Goal: Task Accomplishment & Management: Manage account settings

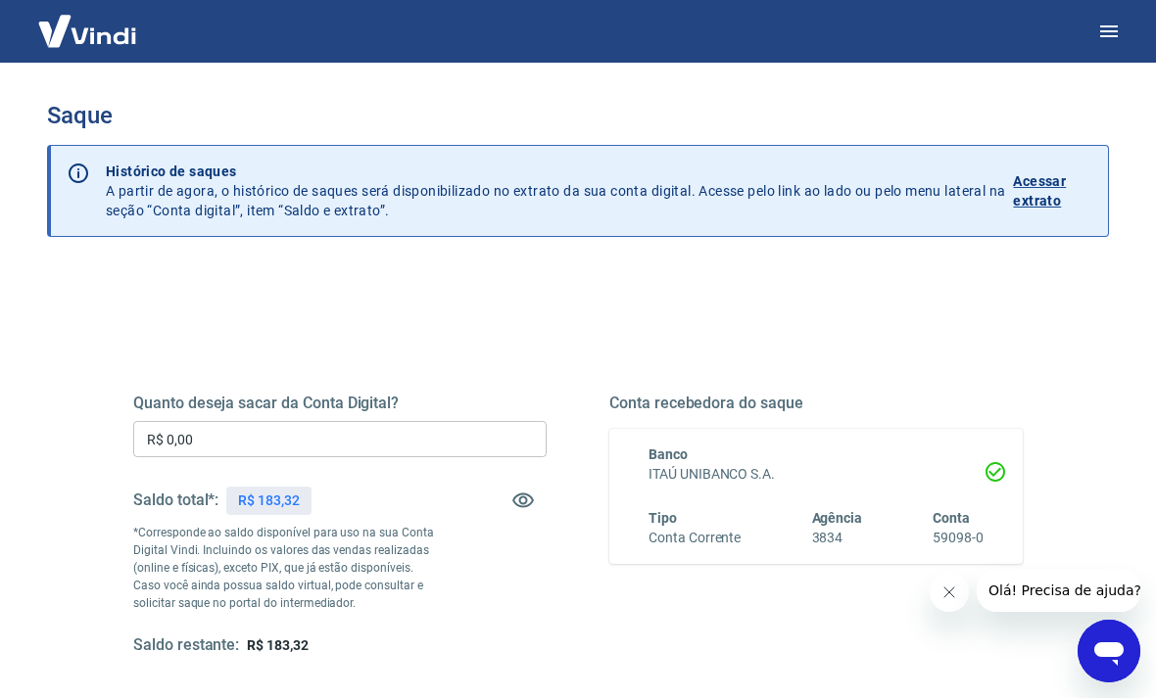
click at [434, 431] on input "R$ 0,00" at bounding box center [339, 439] width 413 height 36
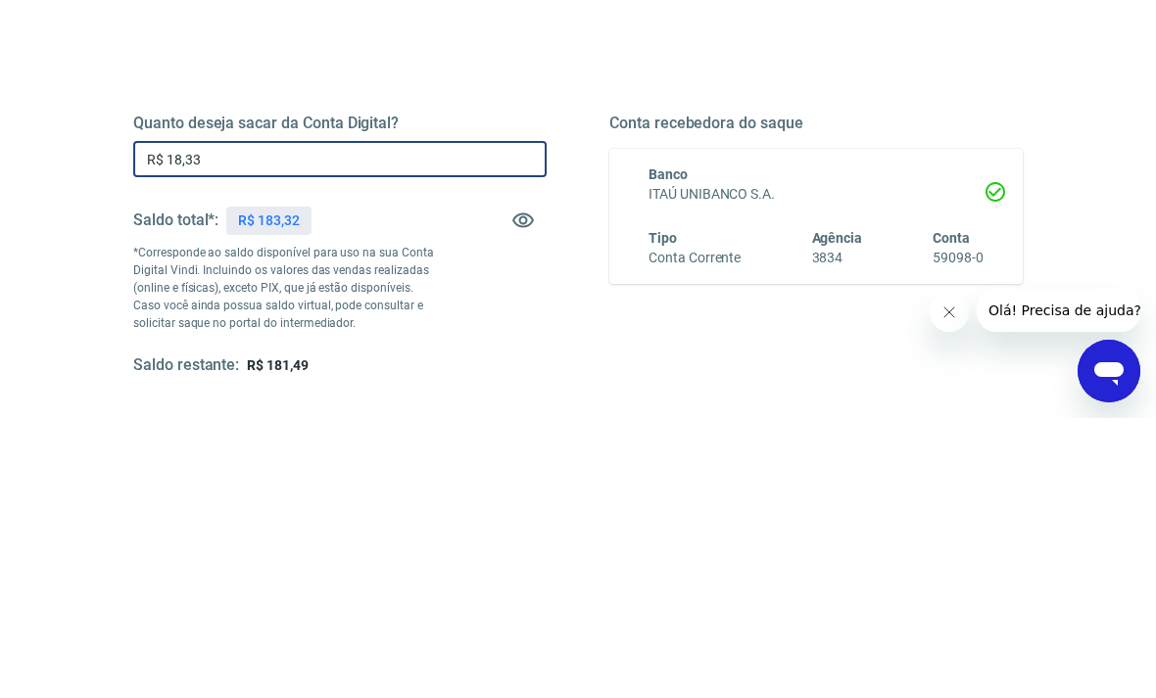
type input "R$ 183,32"
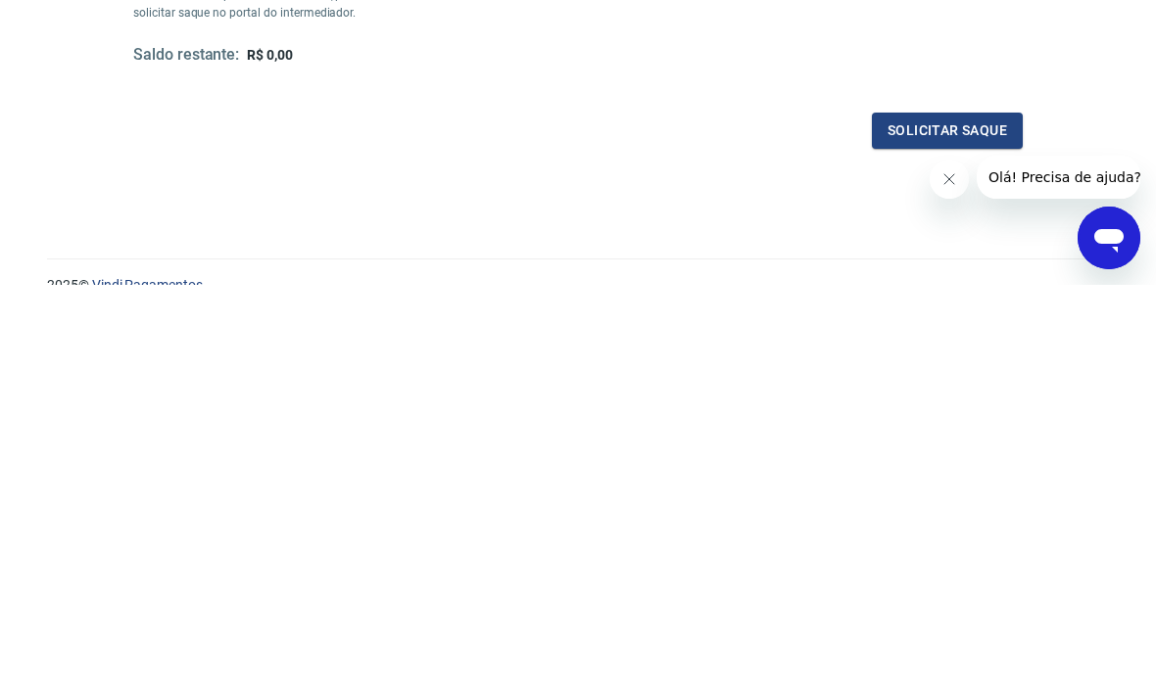
click at [973, 526] on button "Solicitar saque" at bounding box center [947, 544] width 151 height 36
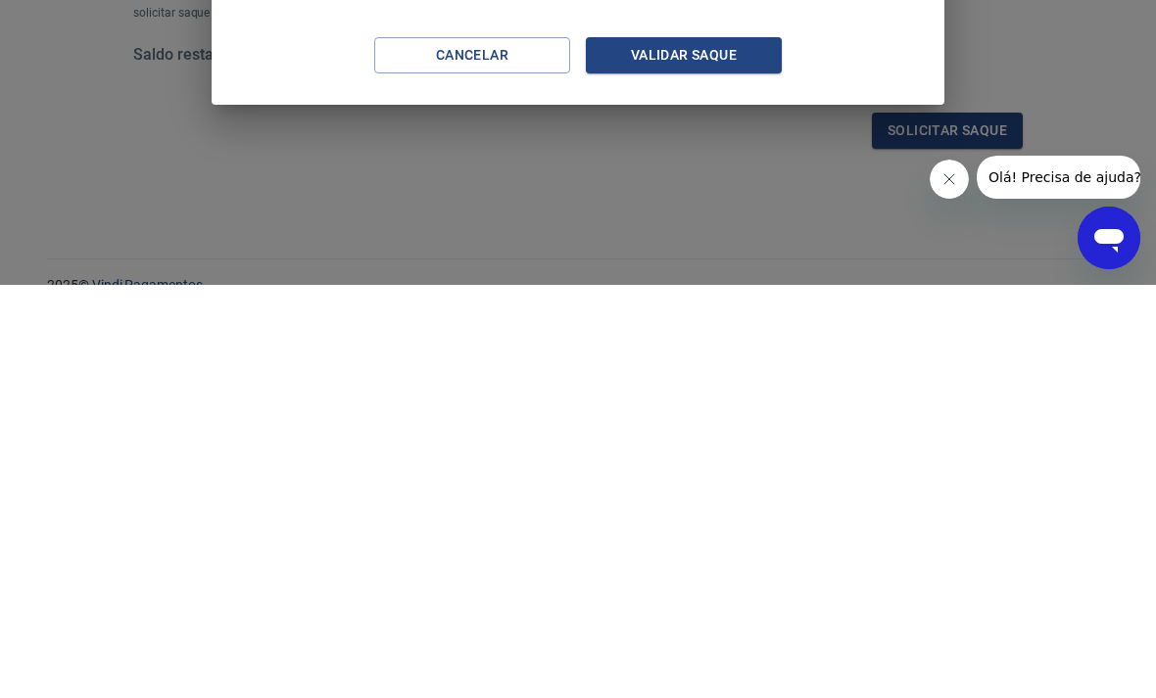
scroll to position [269, 0]
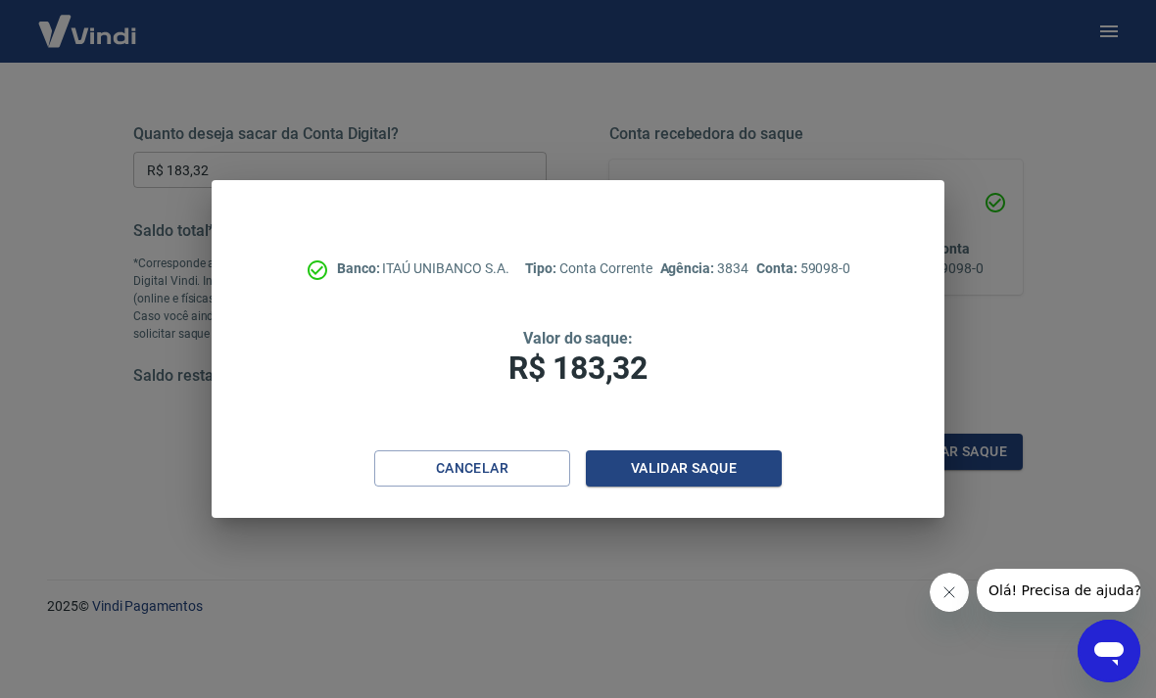
click at [757, 468] on button "Validar saque" at bounding box center [684, 469] width 196 height 36
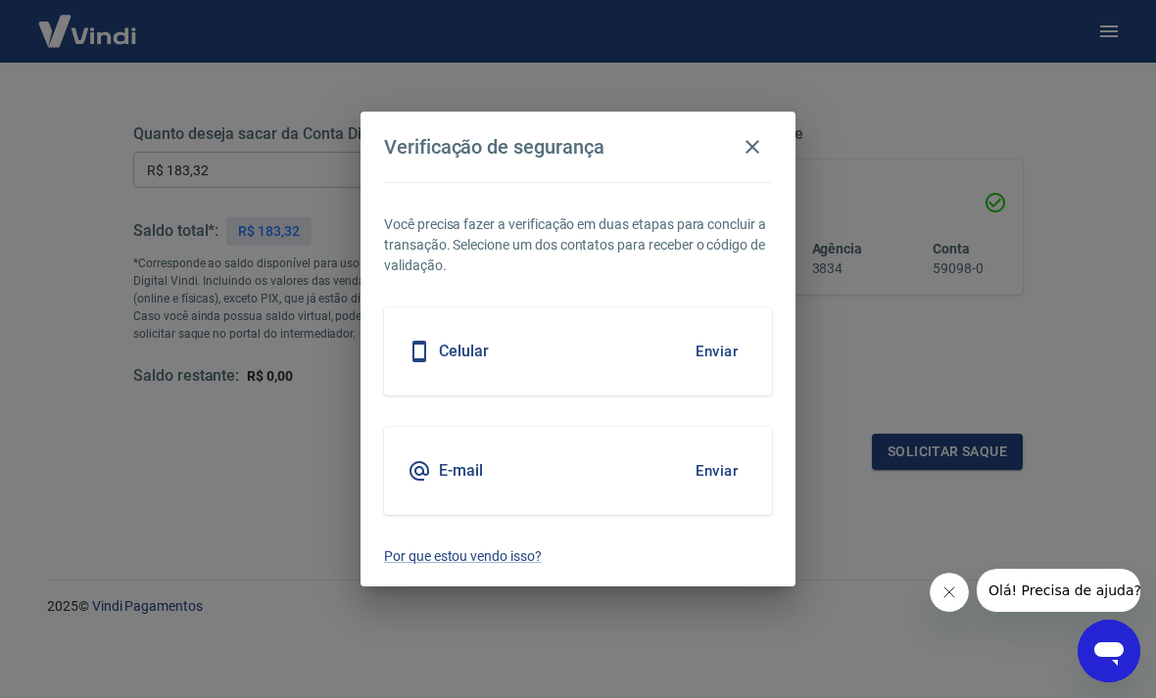
click at [670, 455] on div "E-mail Enviar" at bounding box center [578, 471] width 388 height 88
click at [731, 467] on button "Enviar" at bounding box center [717, 471] width 64 height 41
click at [716, 470] on button "Enviar" at bounding box center [717, 471] width 64 height 41
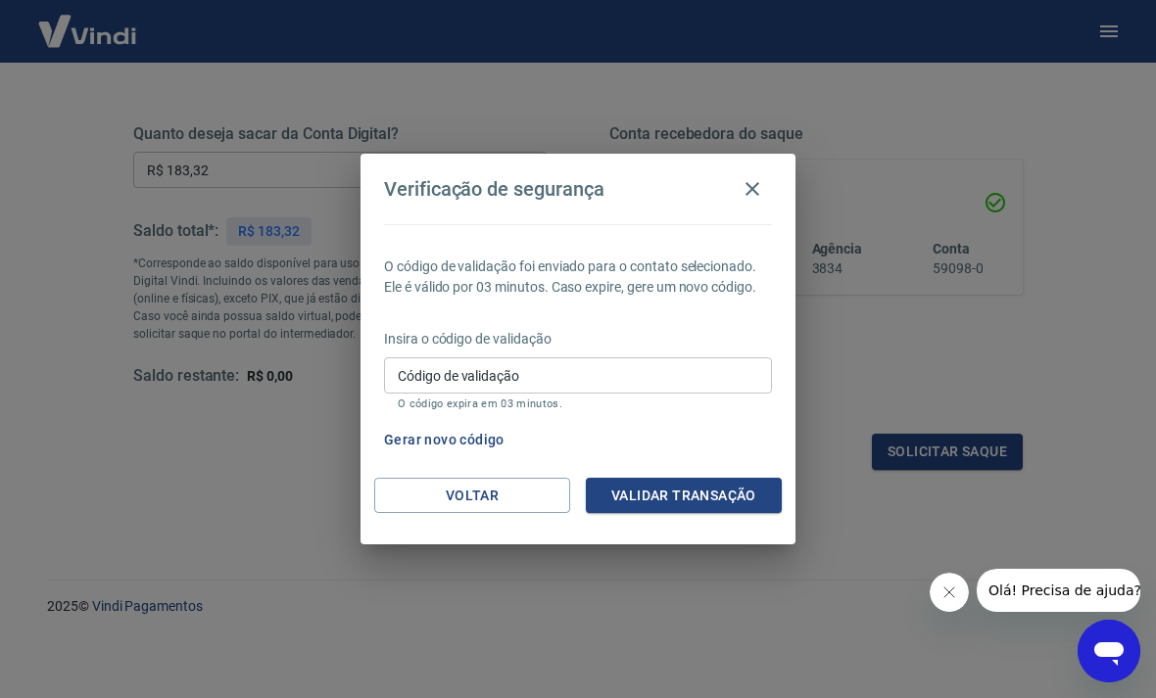
click at [560, 369] on input "Código de validação" at bounding box center [578, 376] width 388 height 36
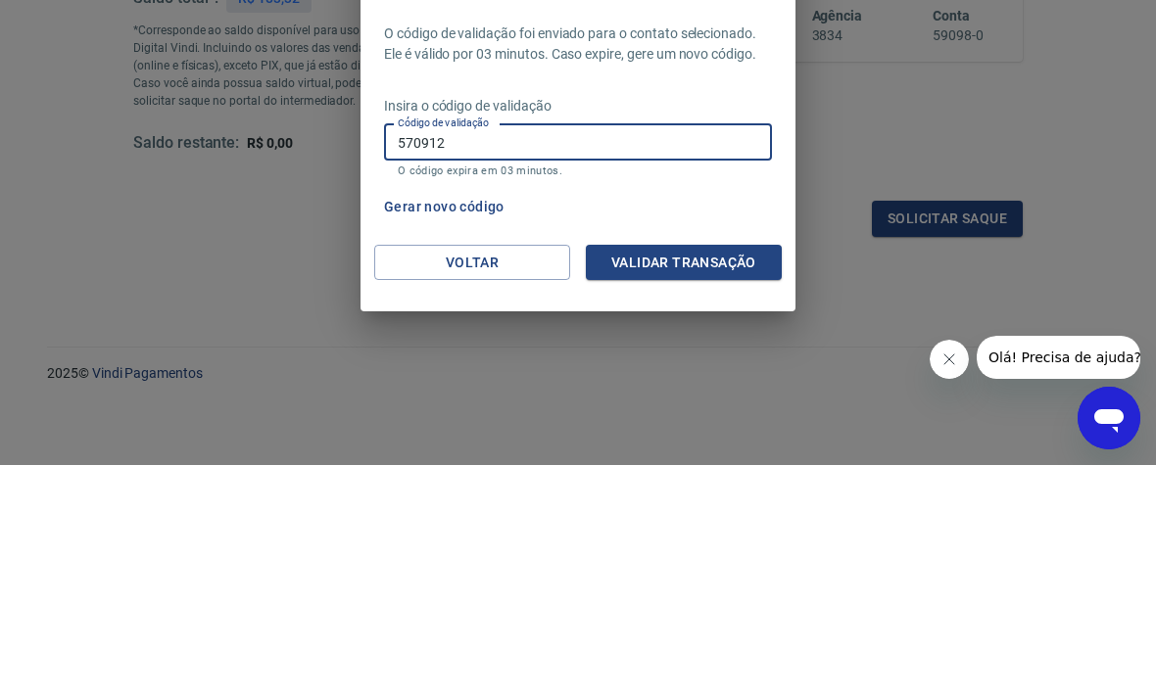
type input "570912"
click at [678, 478] on button "Validar transação" at bounding box center [684, 496] width 196 height 36
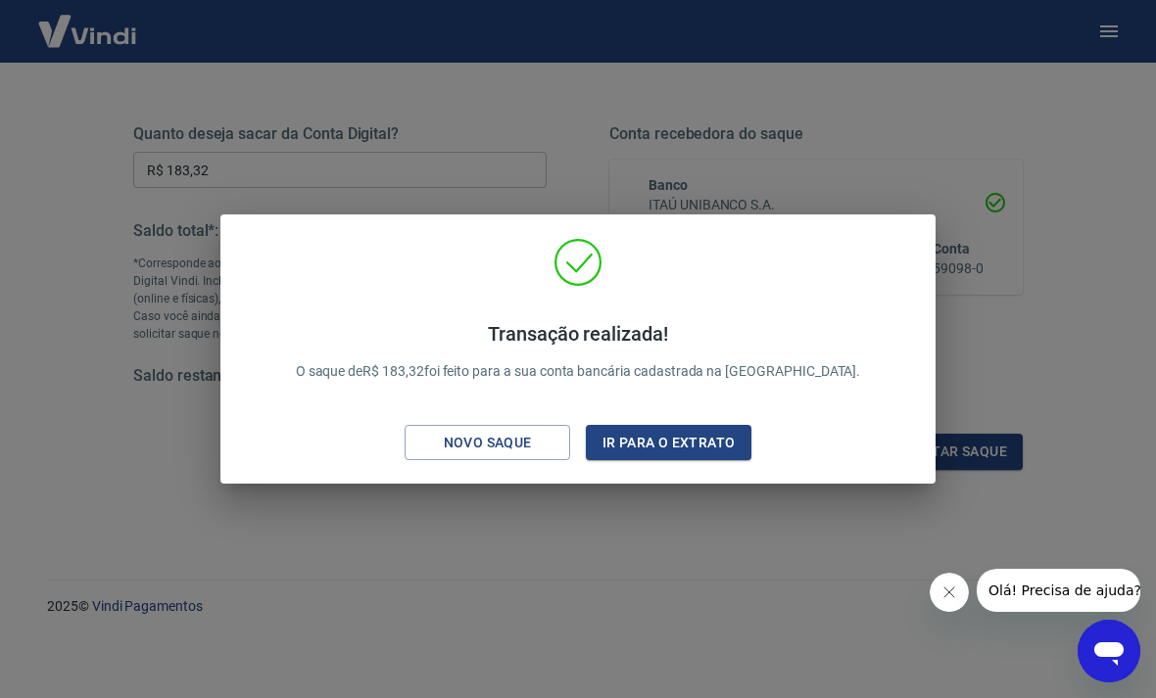
click at [910, 111] on div "Transação realizada! O saque de R$ 183,32 foi feito para a sua conta bancária c…" at bounding box center [578, 349] width 1156 height 698
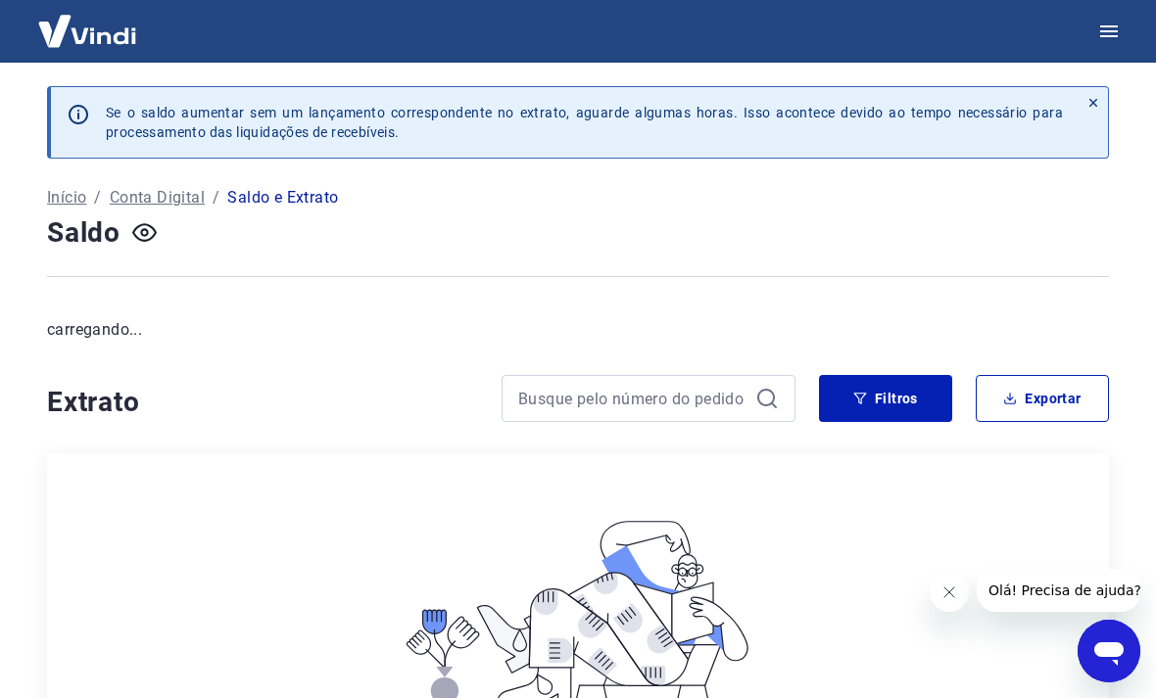
click at [875, 0] on div at bounding box center [578, 31] width 1156 height 63
